Goal: Transaction & Acquisition: Purchase product/service

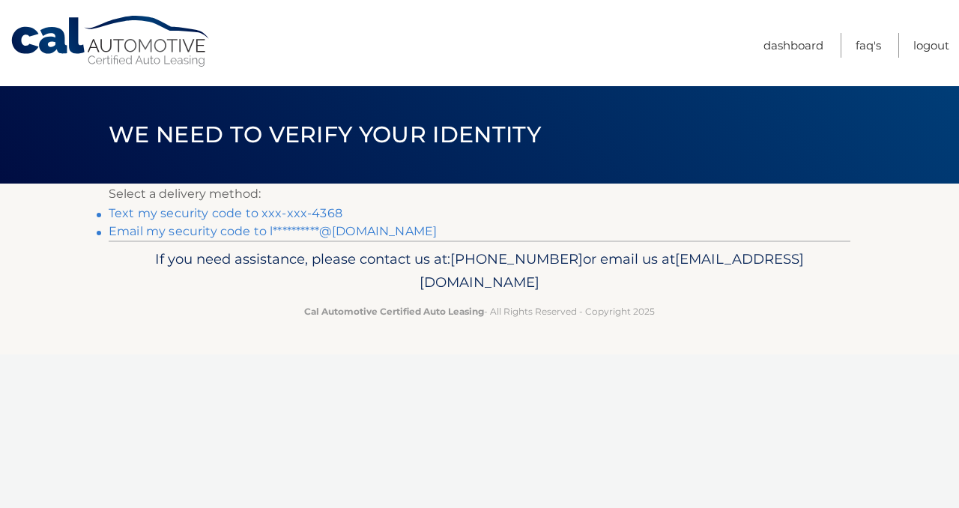
click at [239, 216] on link "Text my security code to xxx-xxx-4368" at bounding box center [226, 213] width 234 height 14
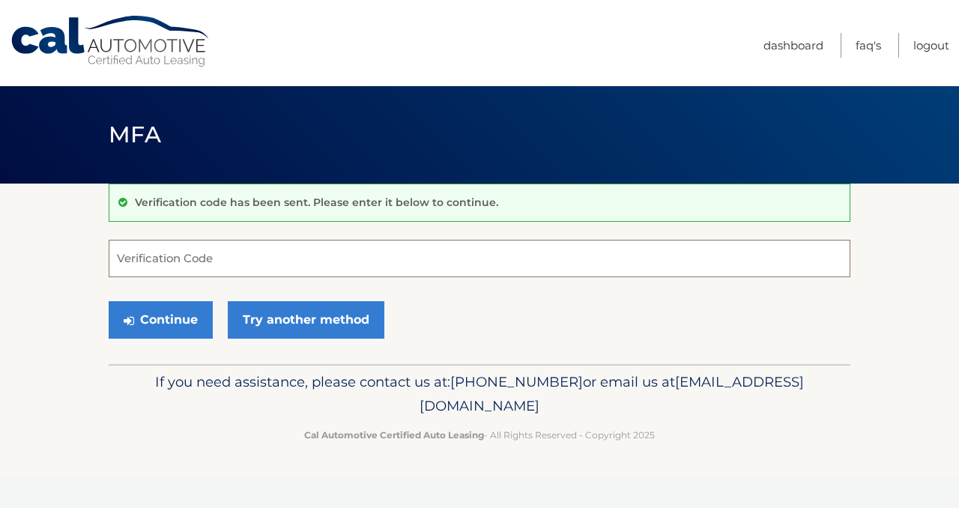
click at [168, 270] on input "Verification Code" at bounding box center [479, 258] width 741 height 37
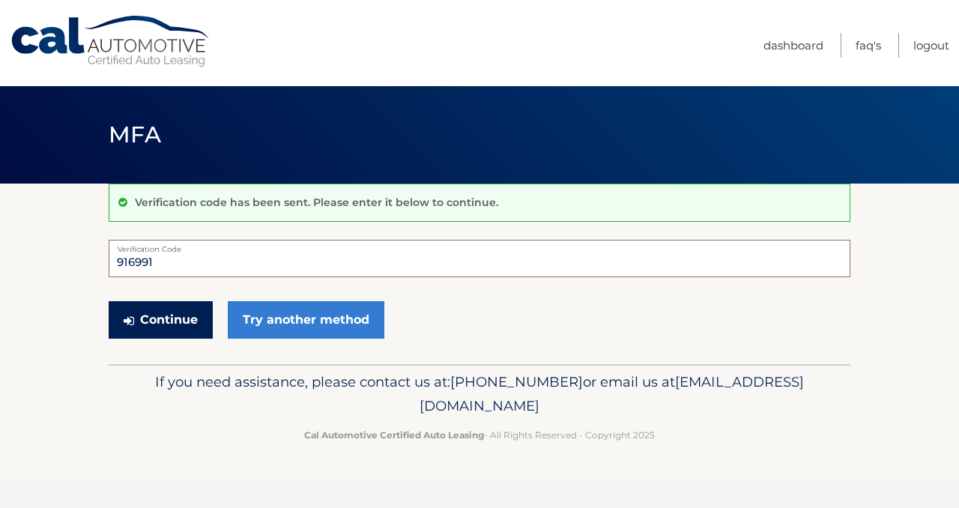
type input "916991"
click at [170, 312] on button "Continue" at bounding box center [161, 319] width 104 height 37
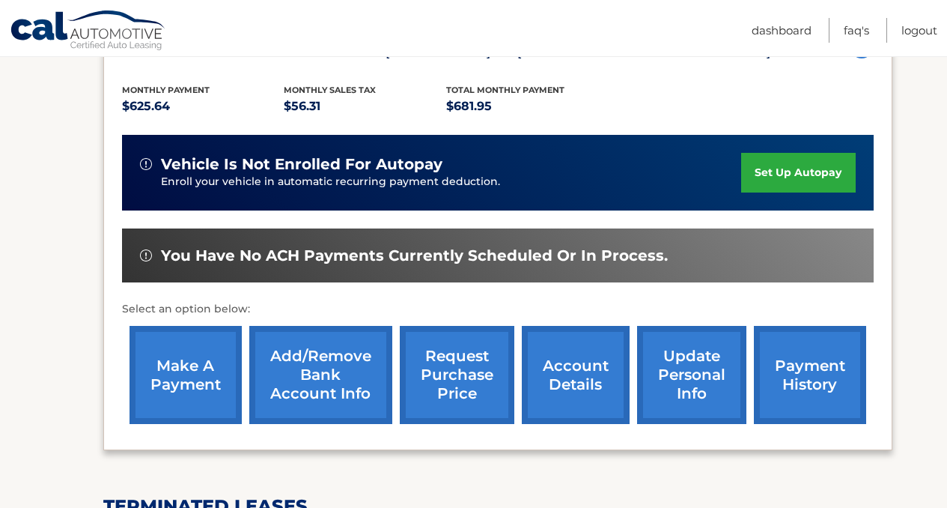
scroll to position [312, 0]
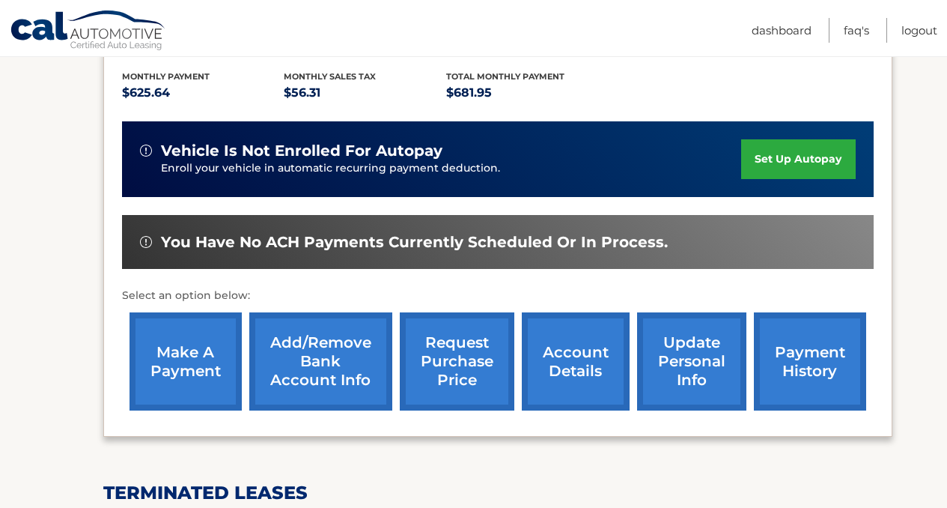
click at [164, 366] on link "make a payment" at bounding box center [186, 361] width 112 height 98
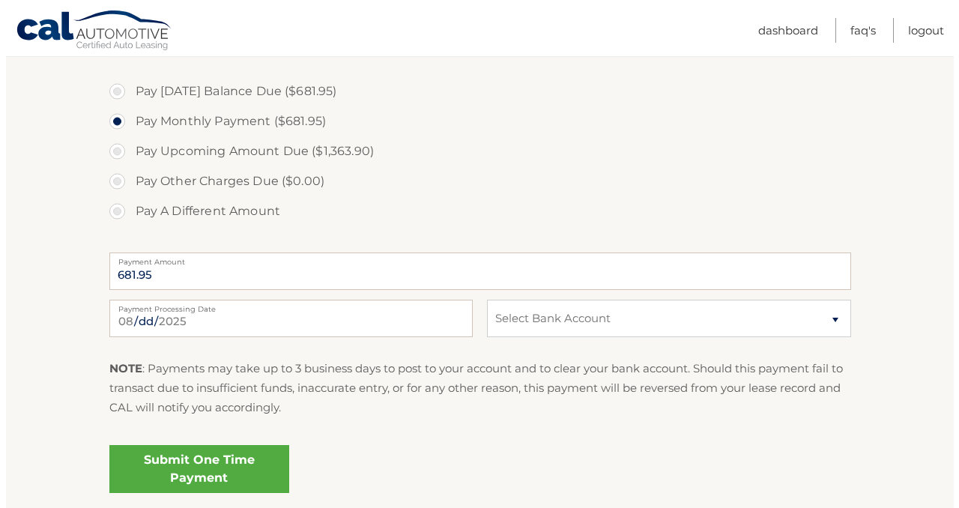
scroll to position [576, 0]
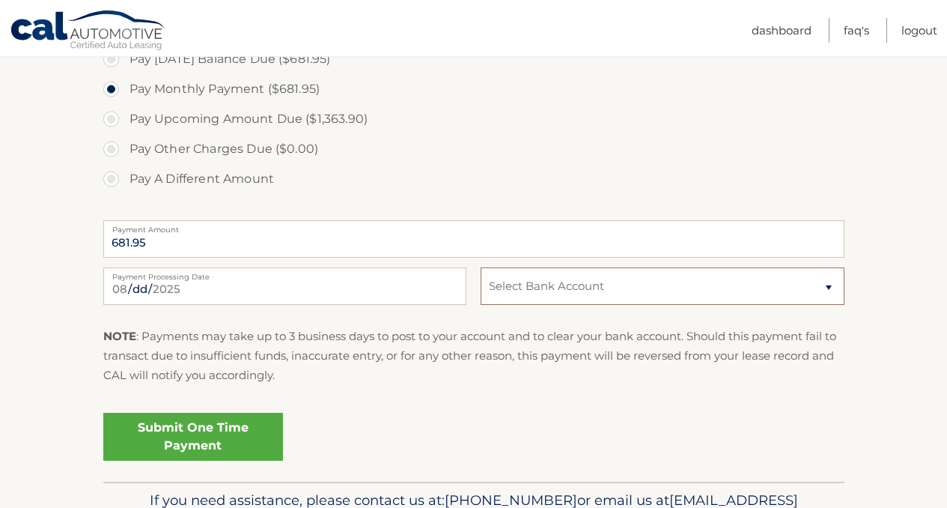
click at [538, 284] on select "Select Bank Account Checking PNC BANK *****7533 Checking NORTHWEST BANK *****72…" at bounding box center [662, 285] width 363 height 37
select select "NDJhYTQ0MzAtYjUwYi00MjYyLWFmNzktMjRlY2U5Zjk2ZjA2"
click at [481, 267] on select "Select Bank Account Checking PNC BANK *****7533 Checking NORTHWEST BANK *****72…" at bounding box center [662, 285] width 363 height 37
click at [154, 441] on link "Submit One Time Payment" at bounding box center [193, 437] width 180 height 48
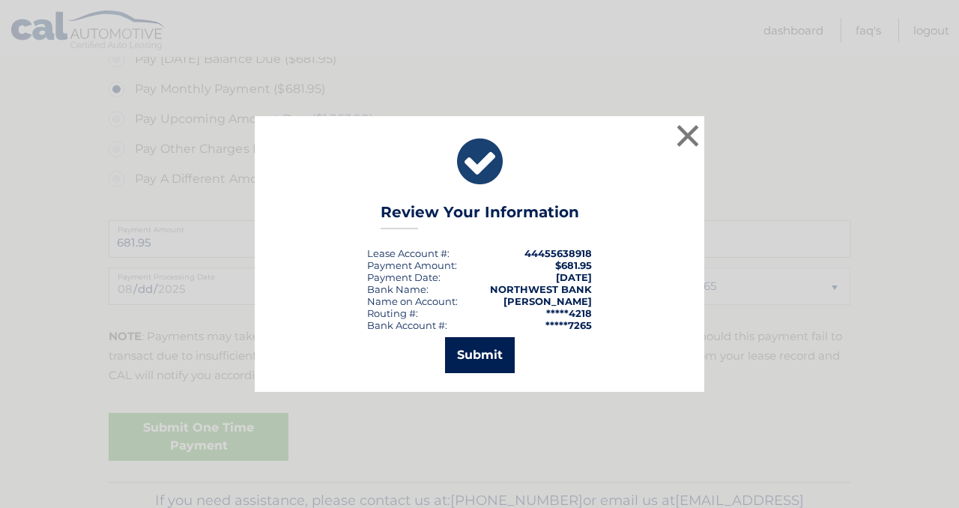
click at [500, 357] on button "Submit" at bounding box center [480, 355] width 70 height 36
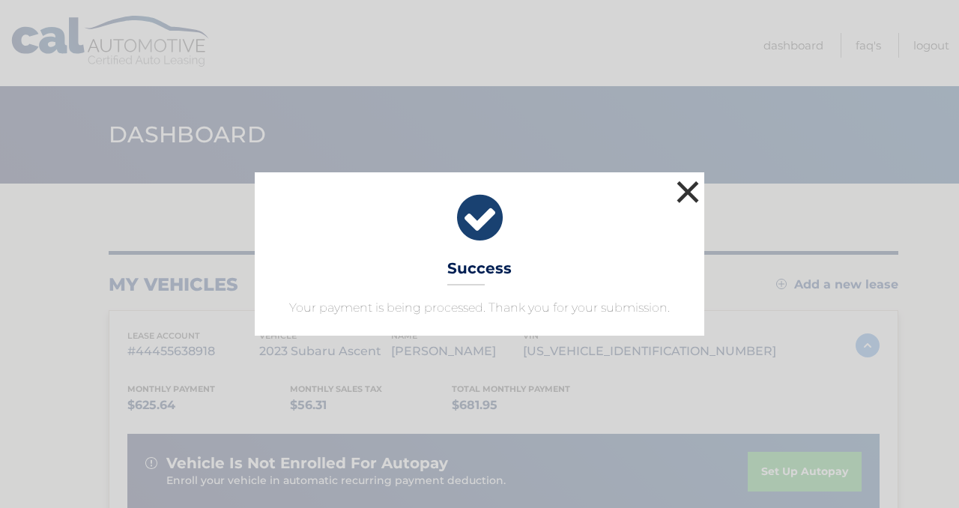
click at [686, 183] on button "×" at bounding box center [688, 192] width 30 height 30
